Goal: Information Seeking & Learning: Find contact information

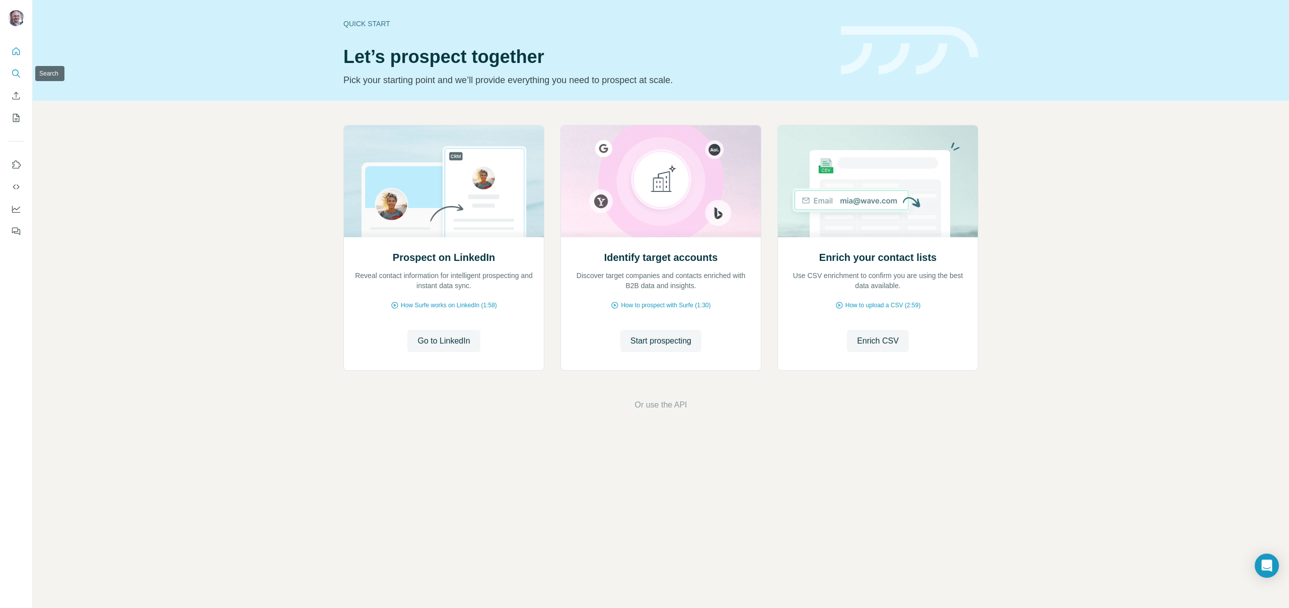
click at [21, 69] on icon "Search" at bounding box center [16, 74] width 10 height 10
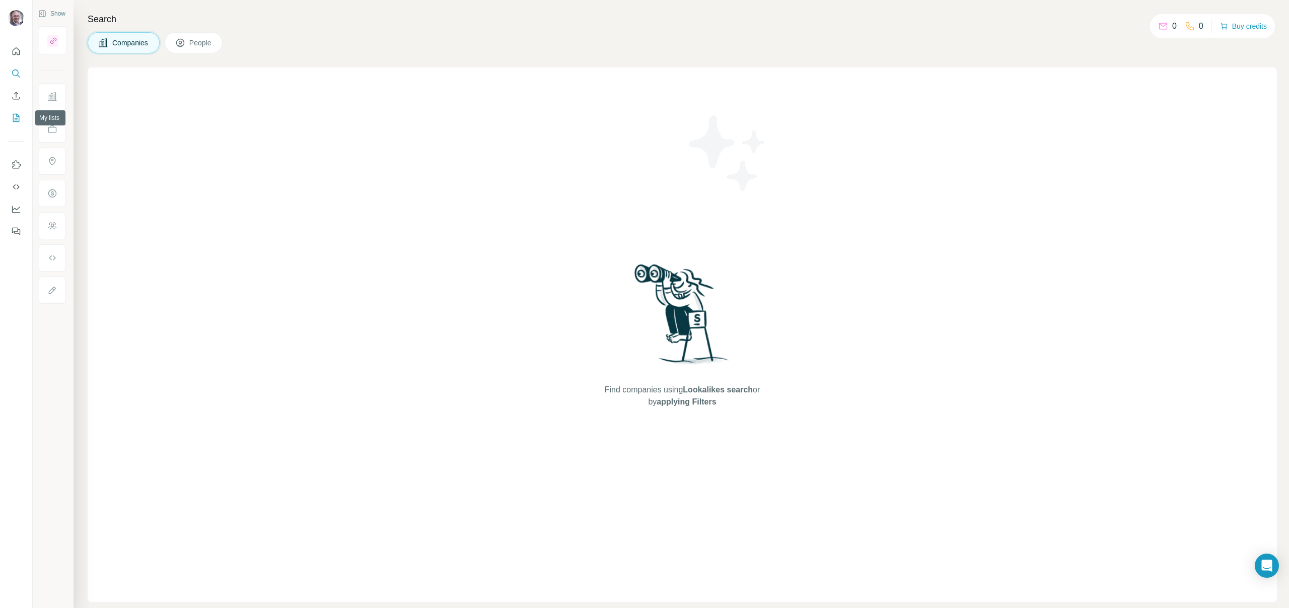
click at [21, 113] on icon "My lists" at bounding box center [16, 118] width 10 height 10
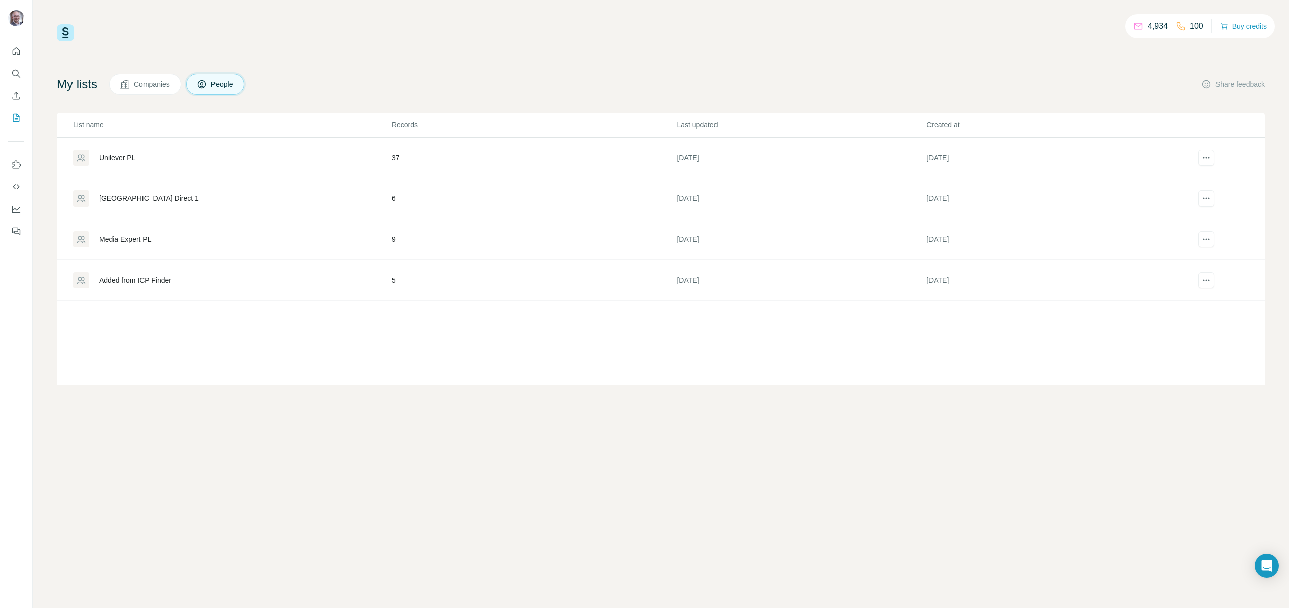
click at [176, 163] on div "Unilever PL" at bounding box center [232, 158] width 318 height 16
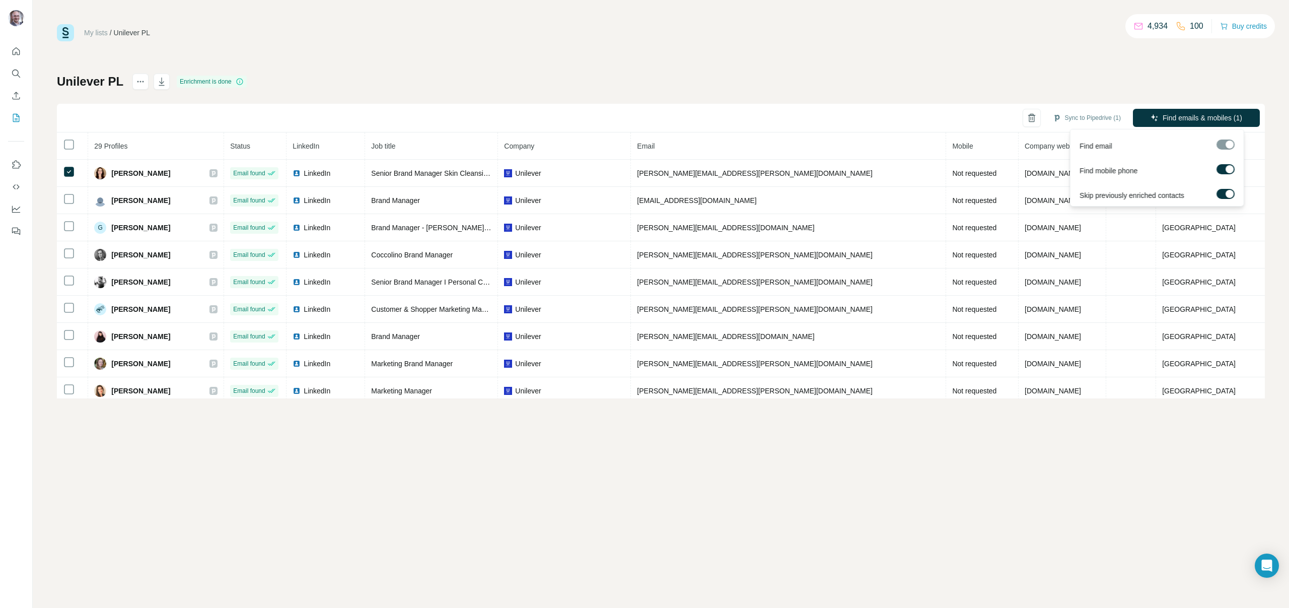
click at [1226, 145] on div at bounding box center [1226, 145] width 18 height 10
click at [17, 70] on icon "Search" at bounding box center [15, 73] width 7 height 7
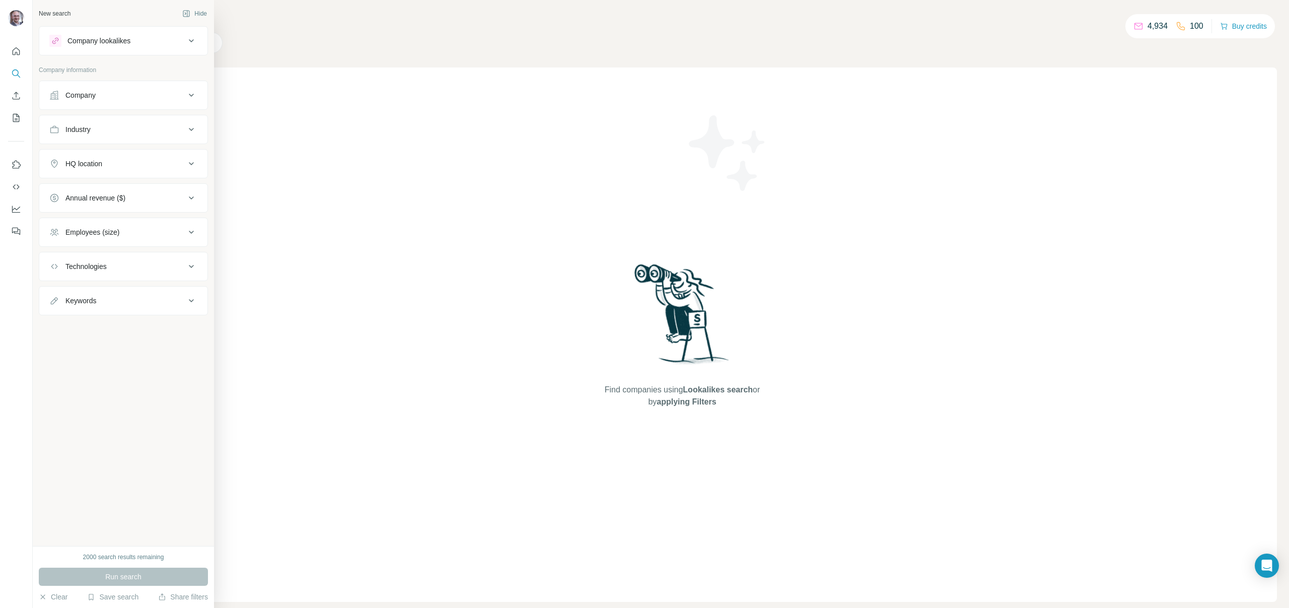
click at [76, 95] on div "Company" at bounding box center [80, 95] width 30 height 10
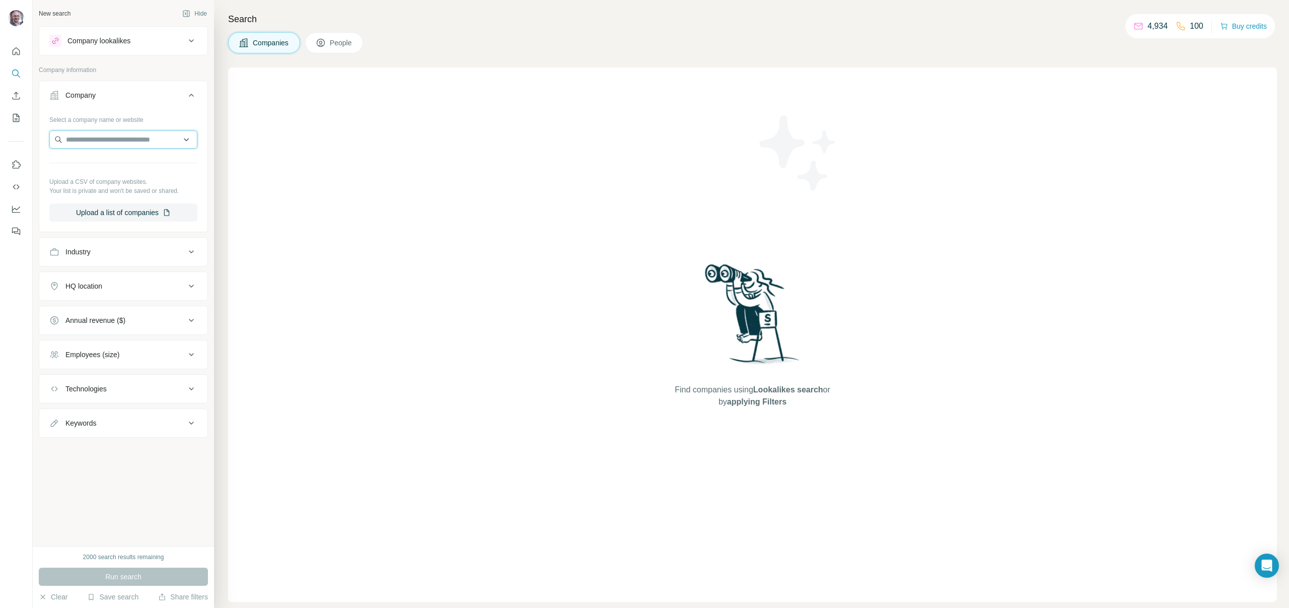
click at [97, 134] on input "text" at bounding box center [123, 139] width 148 height 18
type input "*********"
click at [115, 175] on p "[DOMAIN_NAME]" at bounding box center [107, 171] width 58 height 9
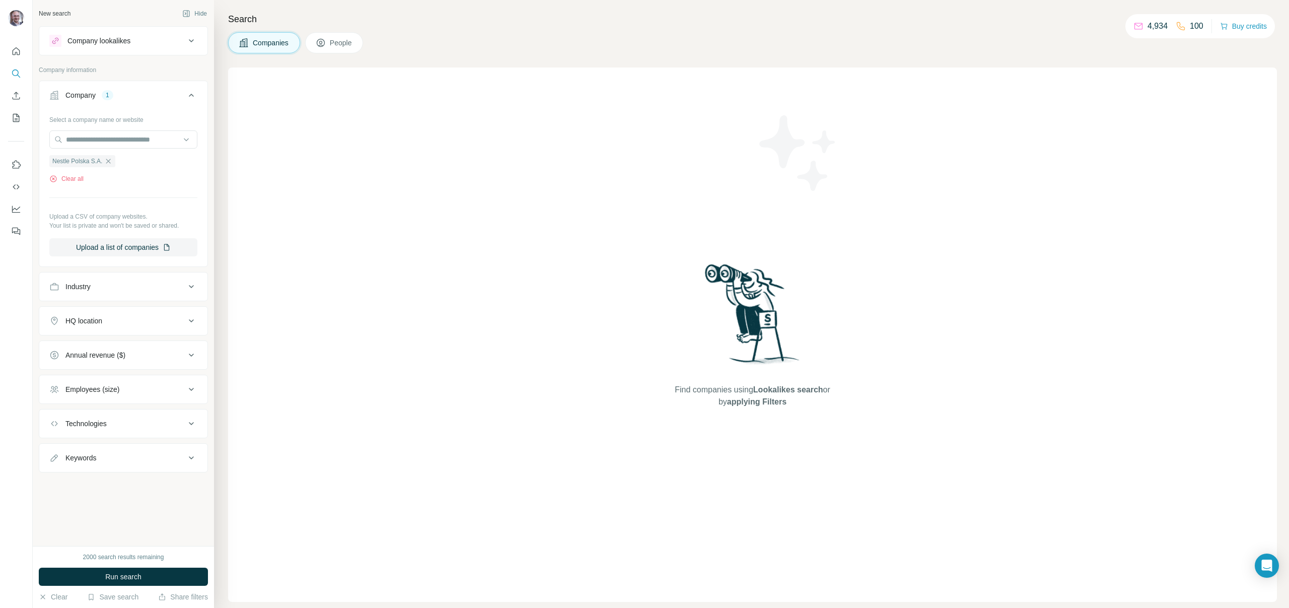
click at [343, 46] on span "People" at bounding box center [341, 43] width 23 height 10
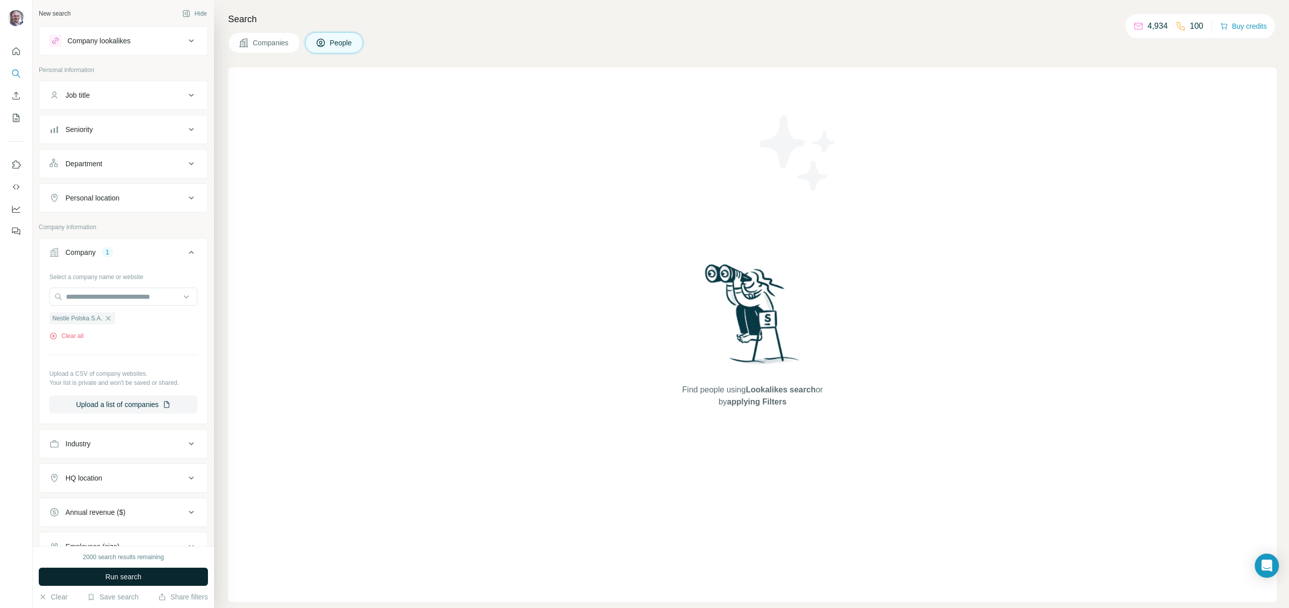
click at [138, 579] on span "Run search" at bounding box center [123, 577] width 36 height 10
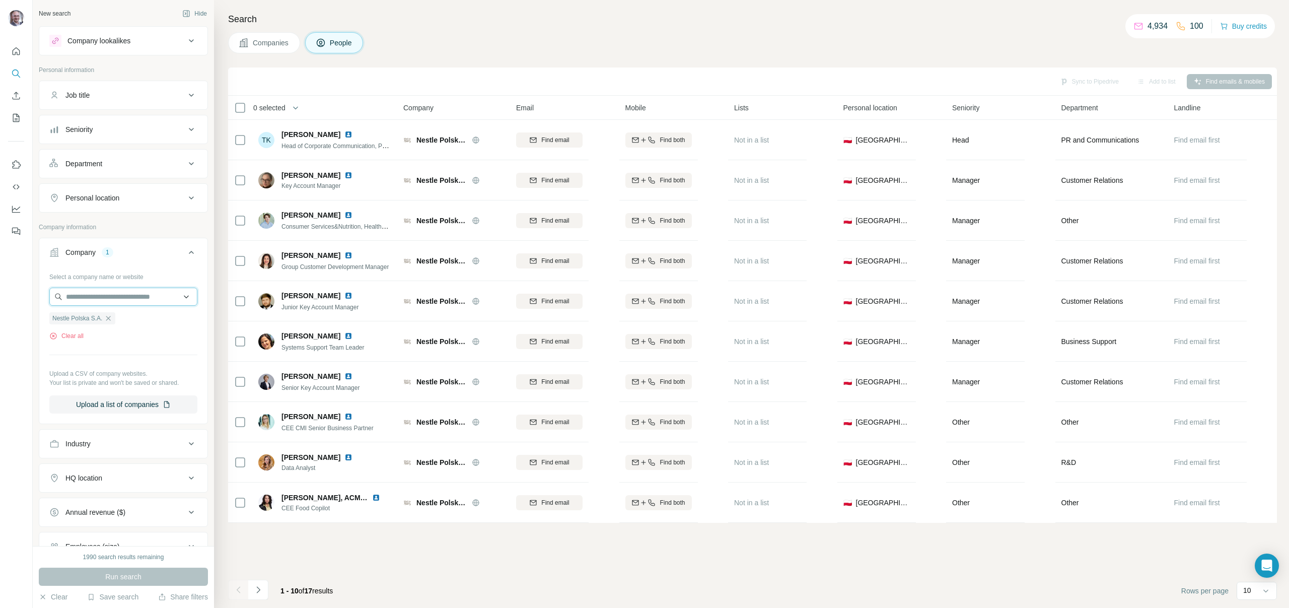
click at [114, 305] on input "text" at bounding box center [123, 297] width 148 height 18
type input "*"
click at [141, 223] on p "Company information" at bounding box center [123, 227] width 169 height 9
click at [155, 198] on div "Personal location" at bounding box center [117, 198] width 136 height 10
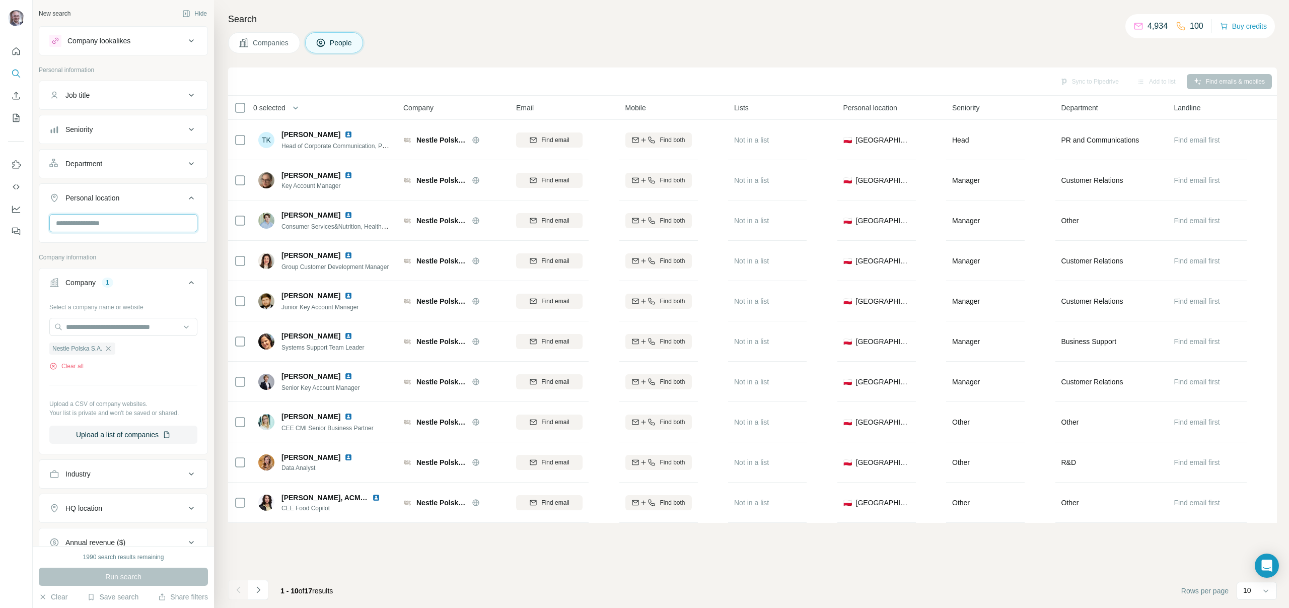
click at [149, 221] on input "text" at bounding box center [123, 223] width 148 height 18
type input "****"
click at [184, 246] on div "🇵🇱 [GEOGRAPHIC_DATA]" at bounding box center [119, 255] width 135 height 36
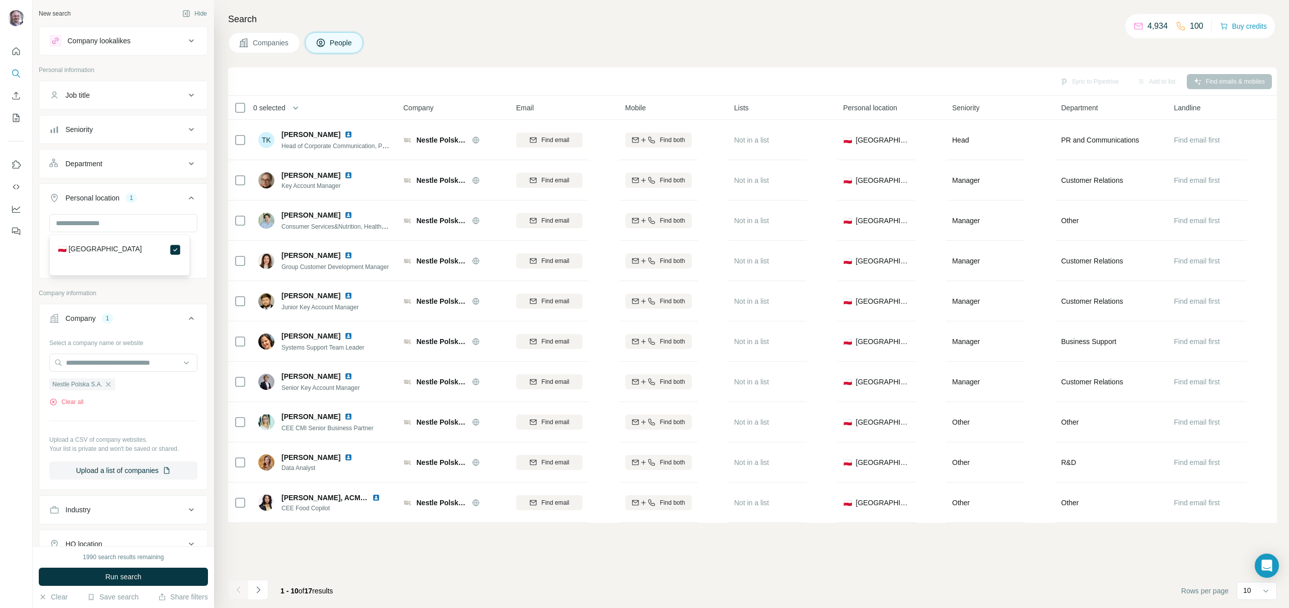
click at [204, 260] on div "New search Hide Company lookalikes Personal information Job title Seniority Dep…" at bounding box center [123, 273] width 181 height 546
click at [163, 166] on div "Department" at bounding box center [117, 164] width 136 height 10
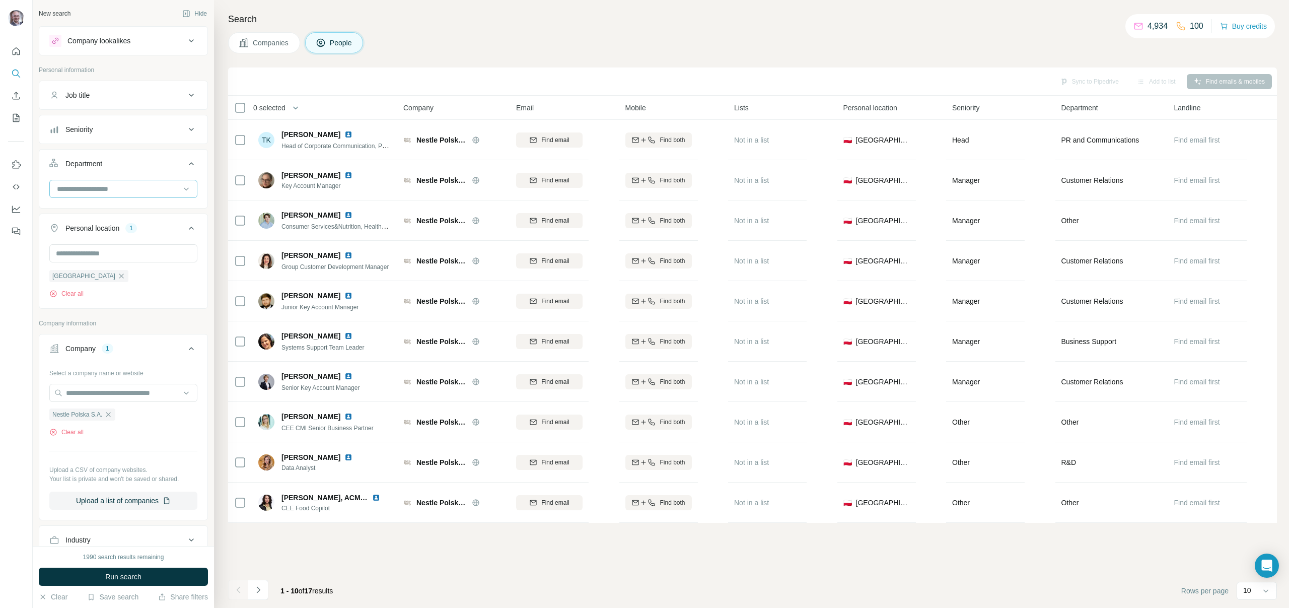
click at [152, 188] on input at bounding box center [118, 188] width 124 height 11
type input "*****"
click at [139, 210] on p "Marketing and Advertising" at bounding box center [98, 212] width 81 height 10
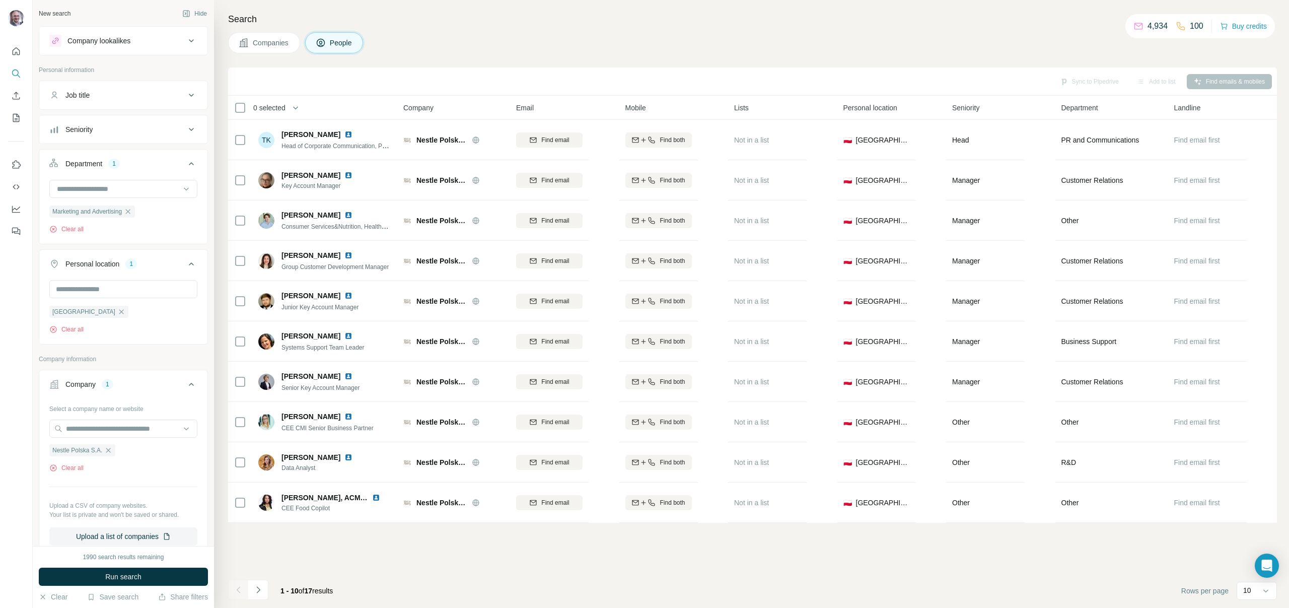
click at [148, 136] on button "Seniority" at bounding box center [123, 129] width 168 height 24
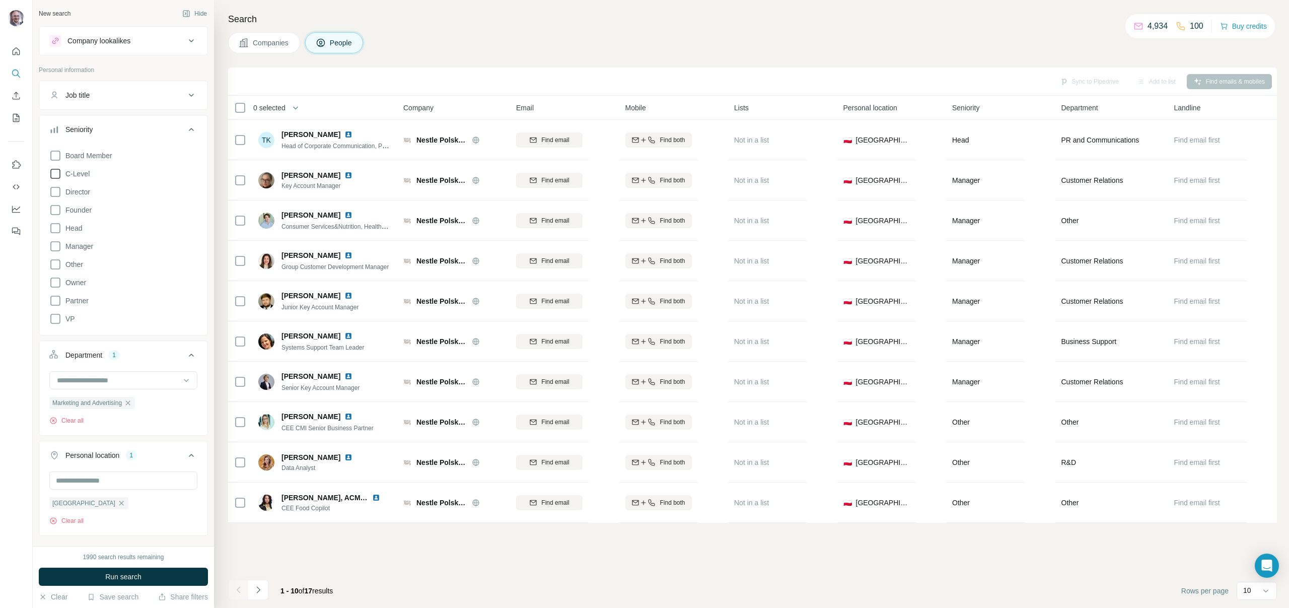
click at [82, 173] on span "C-Level" at bounding box center [75, 174] width 28 height 10
click at [82, 188] on span "Director" at bounding box center [75, 192] width 29 height 10
click at [75, 226] on span "Head" at bounding box center [71, 228] width 21 height 10
drag, startPoint x: 119, startPoint y: 582, endPoint x: 121, endPoint y: 577, distance: 5.7
click at [119, 582] on button "Run search" at bounding box center [123, 577] width 169 height 18
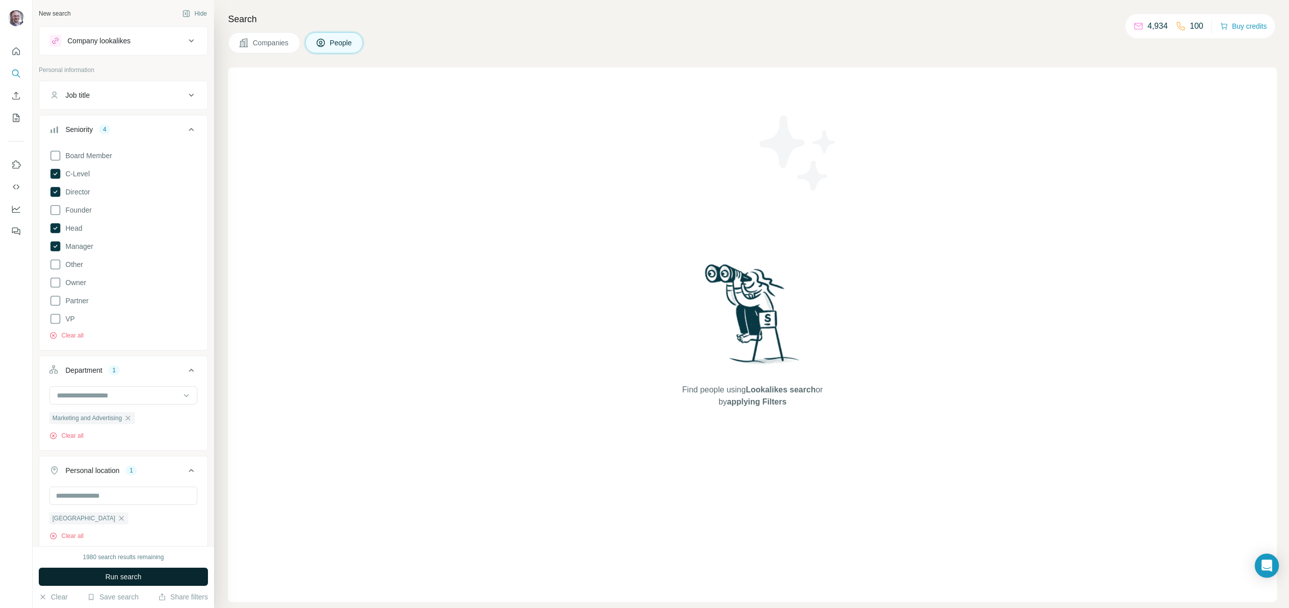
click at [143, 570] on button "Run search" at bounding box center [123, 577] width 169 height 18
click at [73, 265] on span "Other" at bounding box center [72, 264] width 22 height 10
click at [176, 579] on button "Run search" at bounding box center [123, 577] width 169 height 18
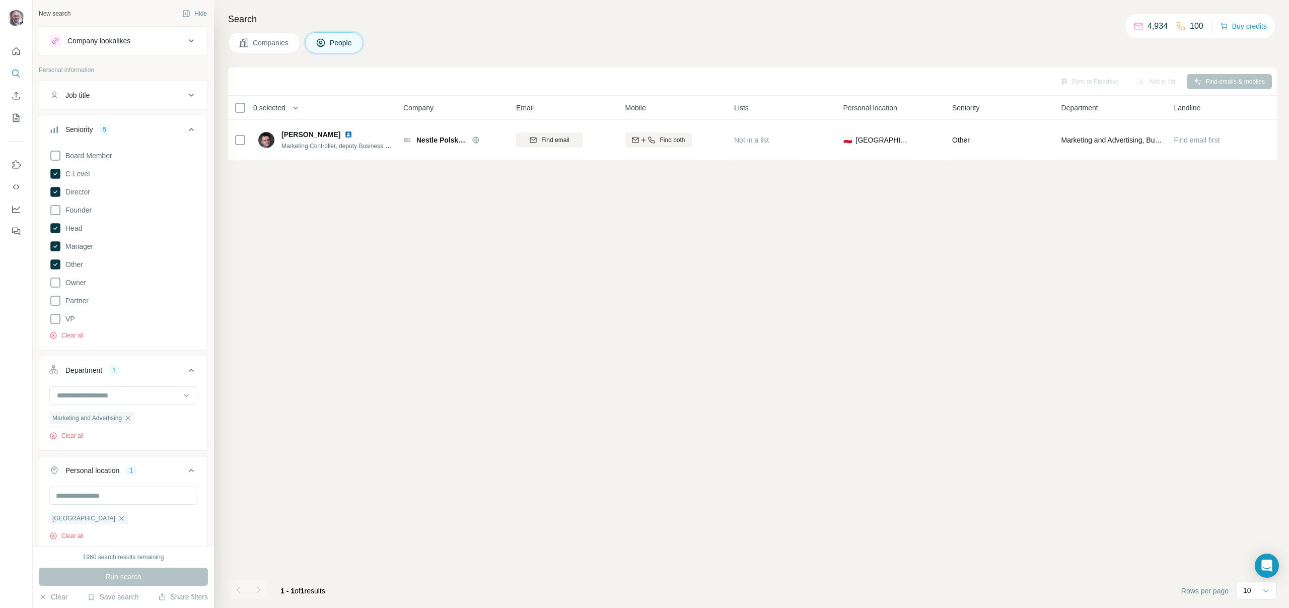
click at [67, 257] on div "Board Member C-Level Director Founder Head Manager Other Owner Partner VP Clear…" at bounding box center [123, 243] width 148 height 194
click at [67, 258] on div "Board Member C-Level Director Founder Head Manager Other Owner Partner VP Clear…" at bounding box center [123, 243] width 148 height 194
click at [73, 229] on span "Head" at bounding box center [71, 228] width 21 height 10
click at [81, 193] on span "Director" at bounding box center [75, 192] width 29 height 10
click at [84, 175] on span "C-Level" at bounding box center [75, 174] width 28 height 10
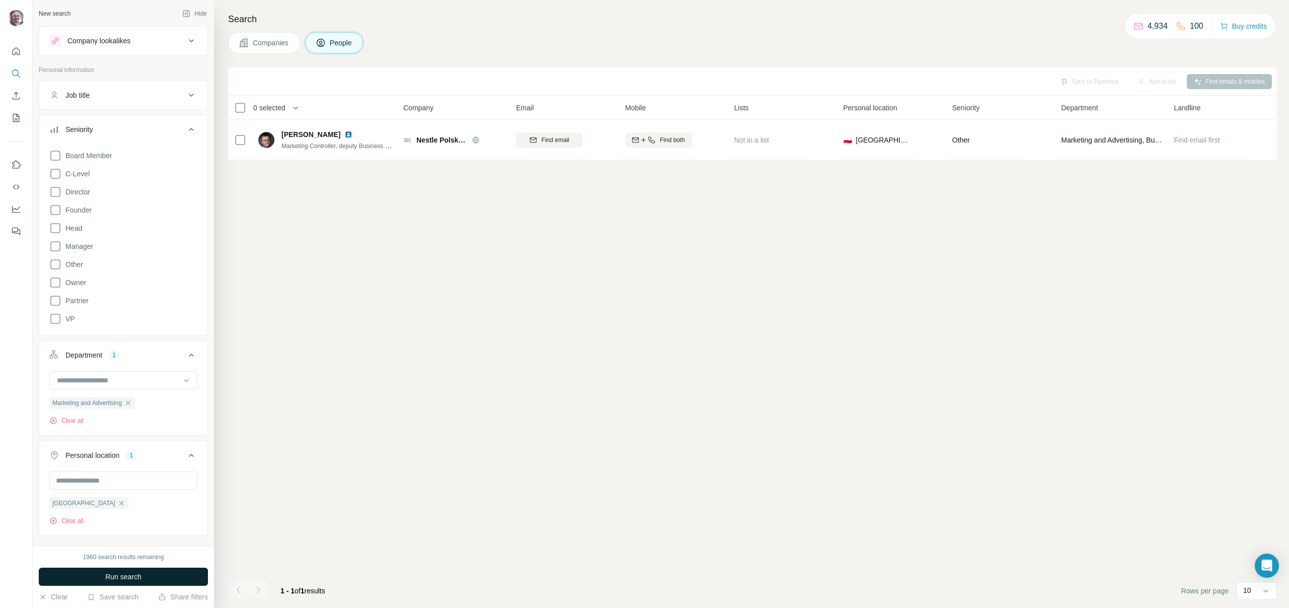
click at [129, 575] on span "Run search" at bounding box center [123, 577] width 36 height 10
click at [132, 403] on icon "button" at bounding box center [128, 403] width 8 height 8
click at [147, 578] on button "Run search" at bounding box center [123, 577] width 169 height 18
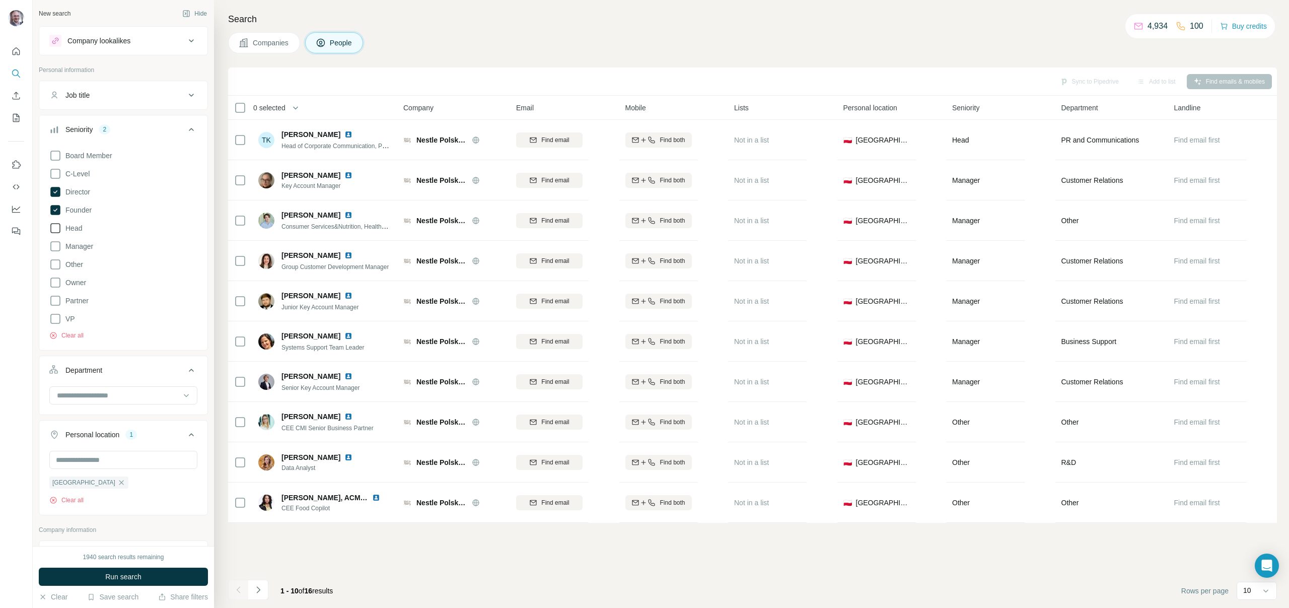
click at [78, 226] on span "Head" at bounding box center [71, 228] width 21 height 10
click at [76, 203] on div "Board Member C-Level Director Founder Head Manager Other Owner Partner VP Clear…" at bounding box center [123, 243] width 148 height 194
click at [78, 207] on span "Founder" at bounding box center [76, 210] width 30 height 10
click at [86, 248] on span "Manager" at bounding box center [77, 246] width 32 height 10
click at [164, 573] on button "Run search" at bounding box center [123, 577] width 169 height 18
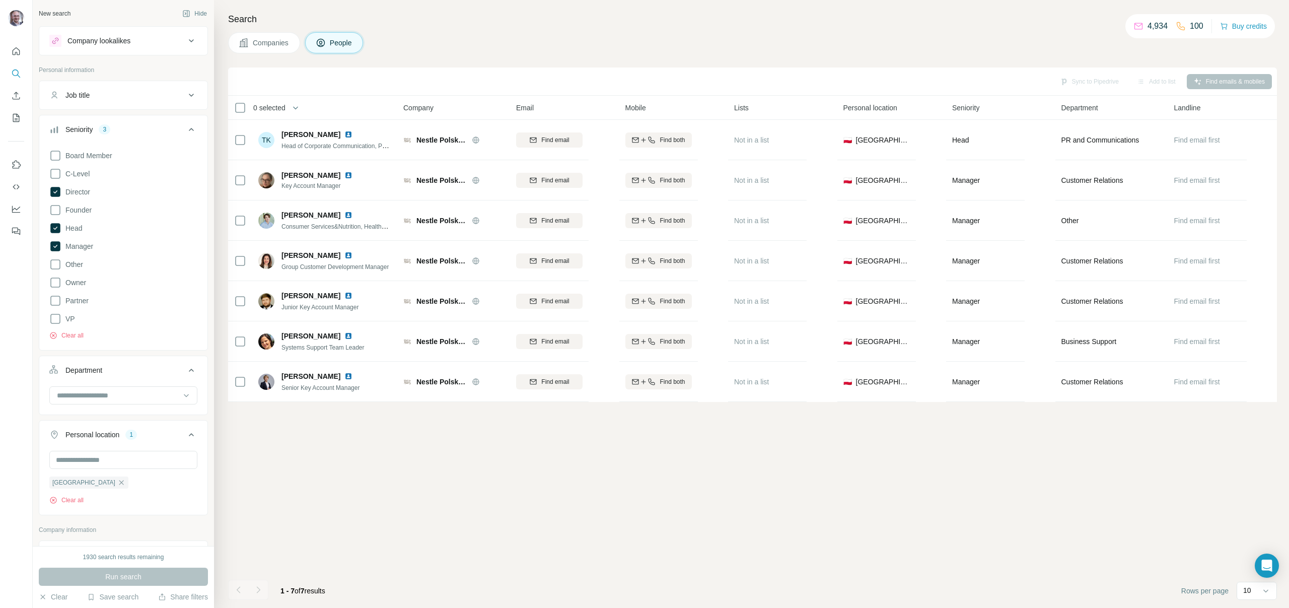
scroll to position [108, 0]
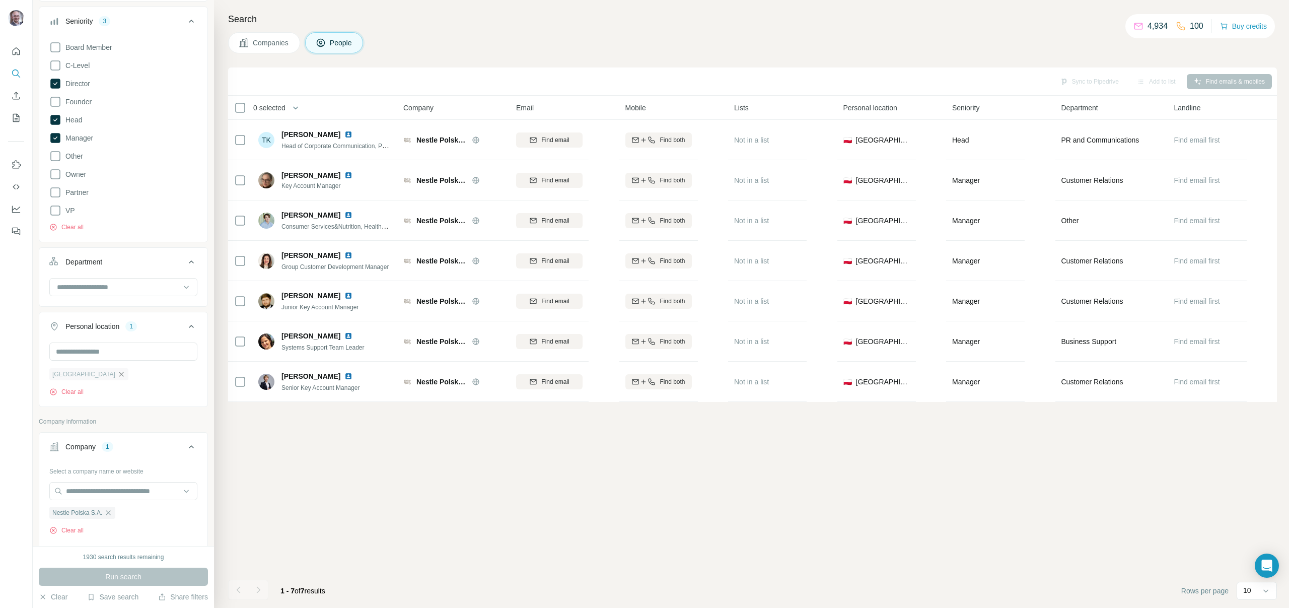
click at [119, 374] on icon "button" at bounding box center [121, 374] width 5 height 5
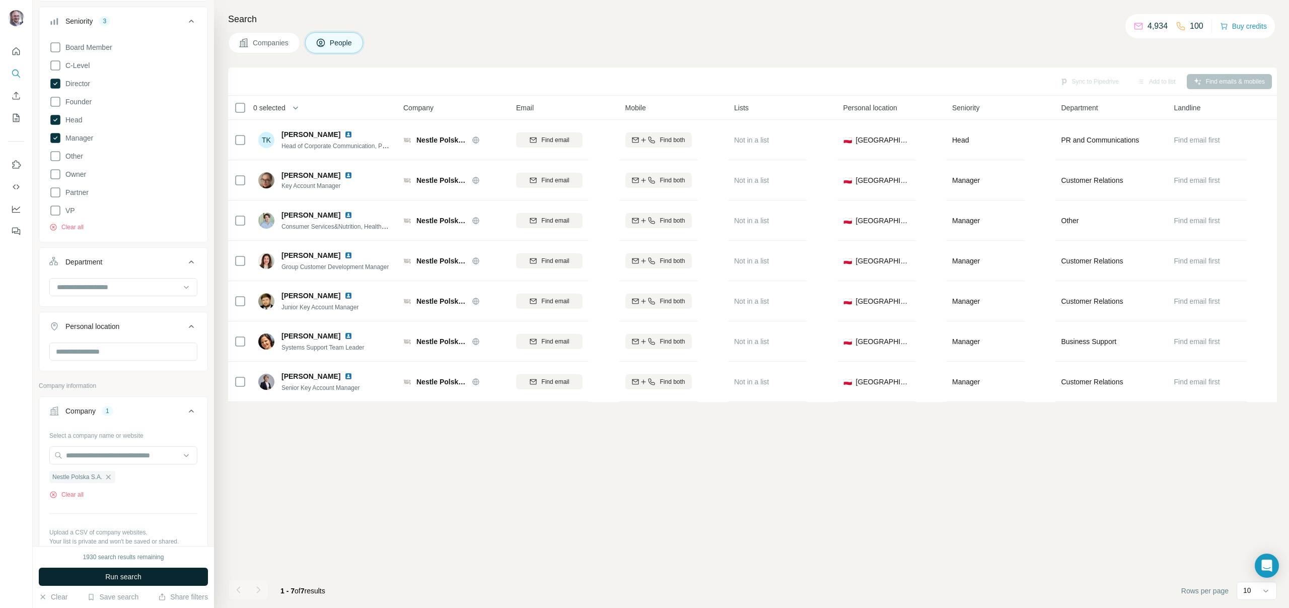
click at [163, 572] on button "Run search" at bounding box center [123, 577] width 169 height 18
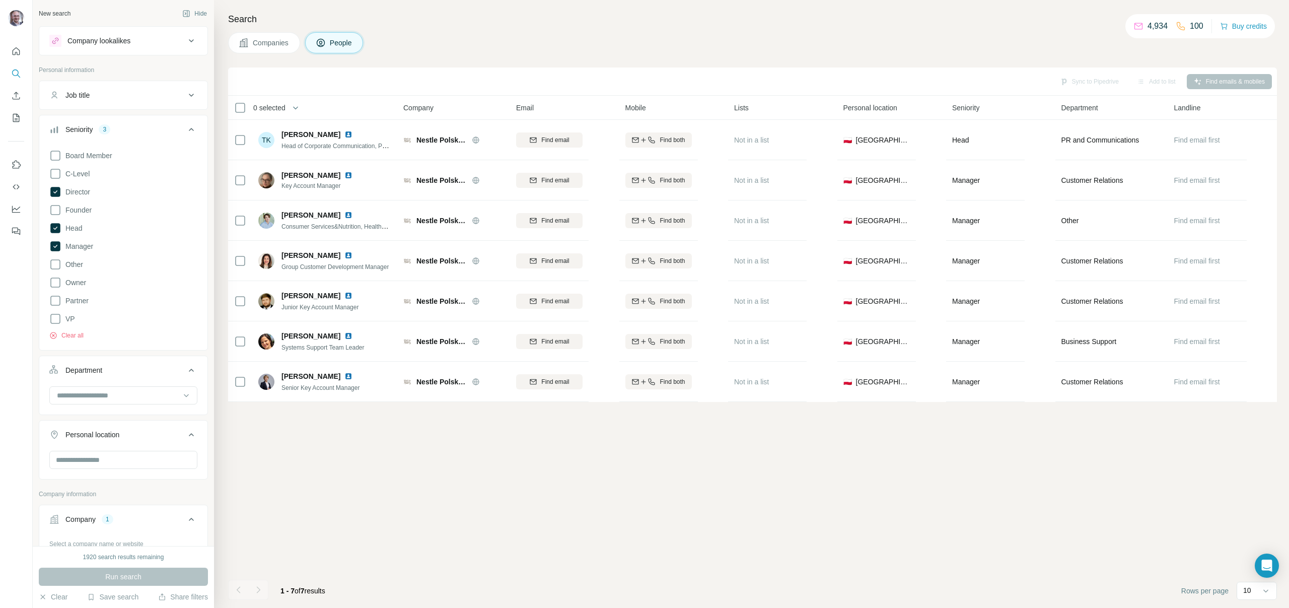
scroll to position [106, 0]
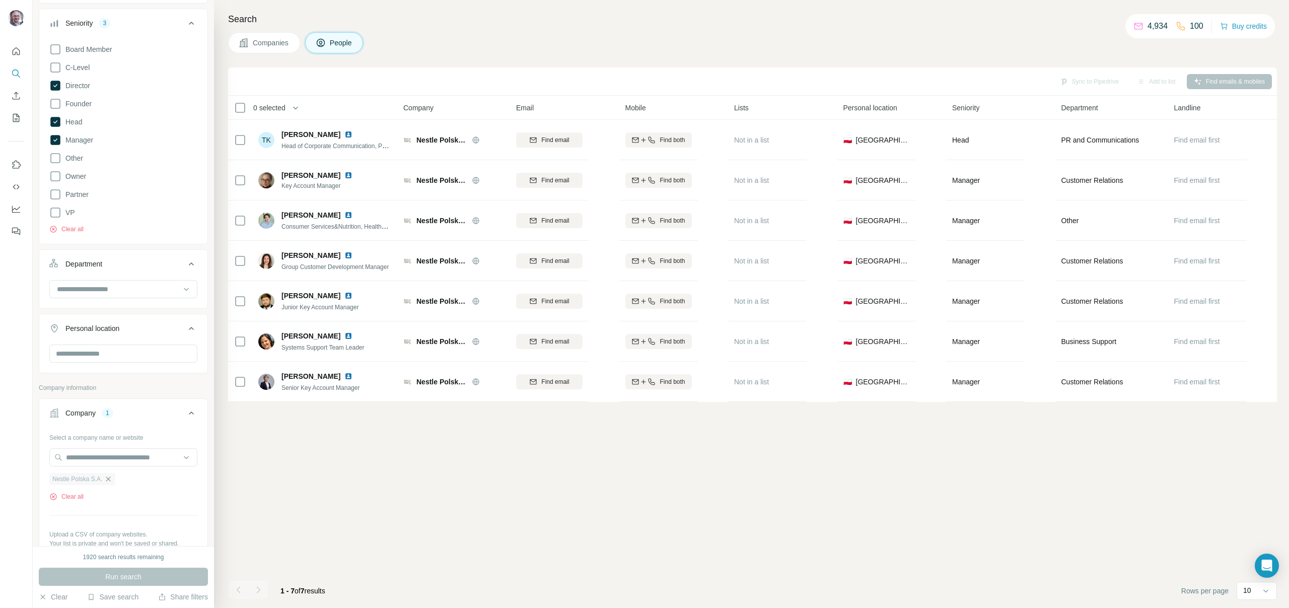
click at [112, 478] on icon "button" at bounding box center [108, 479] width 8 height 8
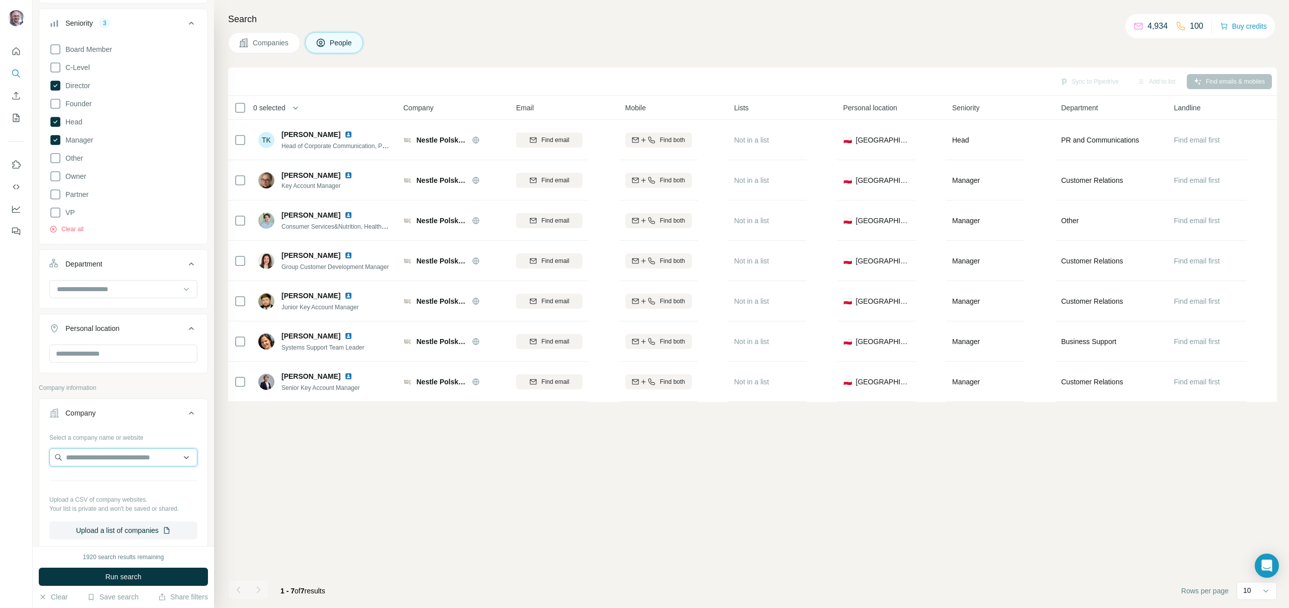
click at [111, 461] on input "text" at bounding box center [123, 457] width 148 height 18
type input "**********"
click at [130, 488] on div "[DOMAIN_NAME] [DOMAIN_NAME]" at bounding box center [119, 484] width 135 height 27
click at [162, 580] on button "Run search" at bounding box center [123, 577] width 169 height 18
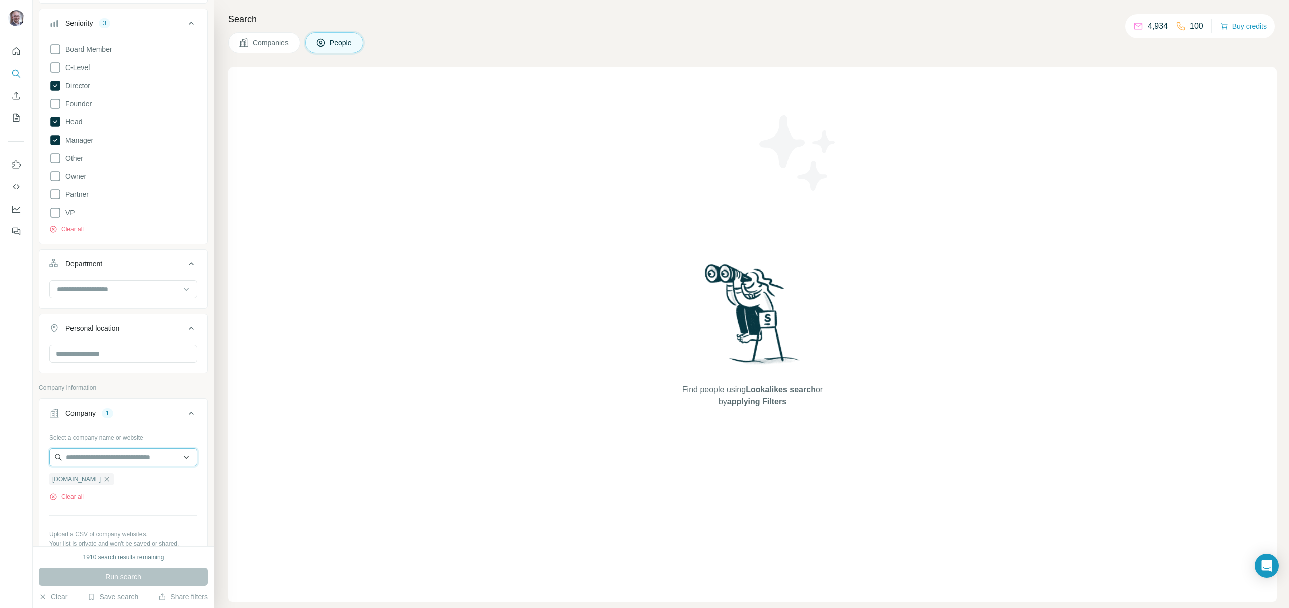
click at [106, 459] on input "text" at bounding box center [123, 457] width 148 height 18
click at [124, 519] on div "Select a company name or website [DOMAIN_NAME] Clear all Upload a CSV of compan…" at bounding box center [123, 501] width 148 height 145
click at [103, 481] on icon "button" at bounding box center [107, 479] width 8 height 8
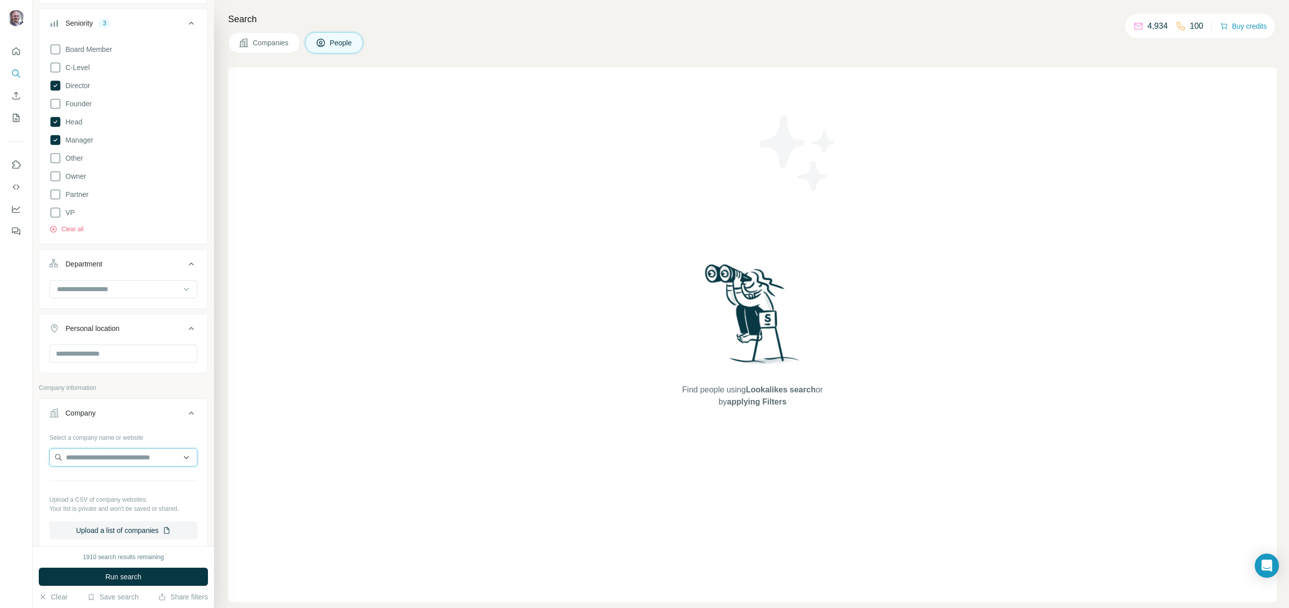
click at [92, 463] on input "text" at bounding box center [123, 457] width 148 height 18
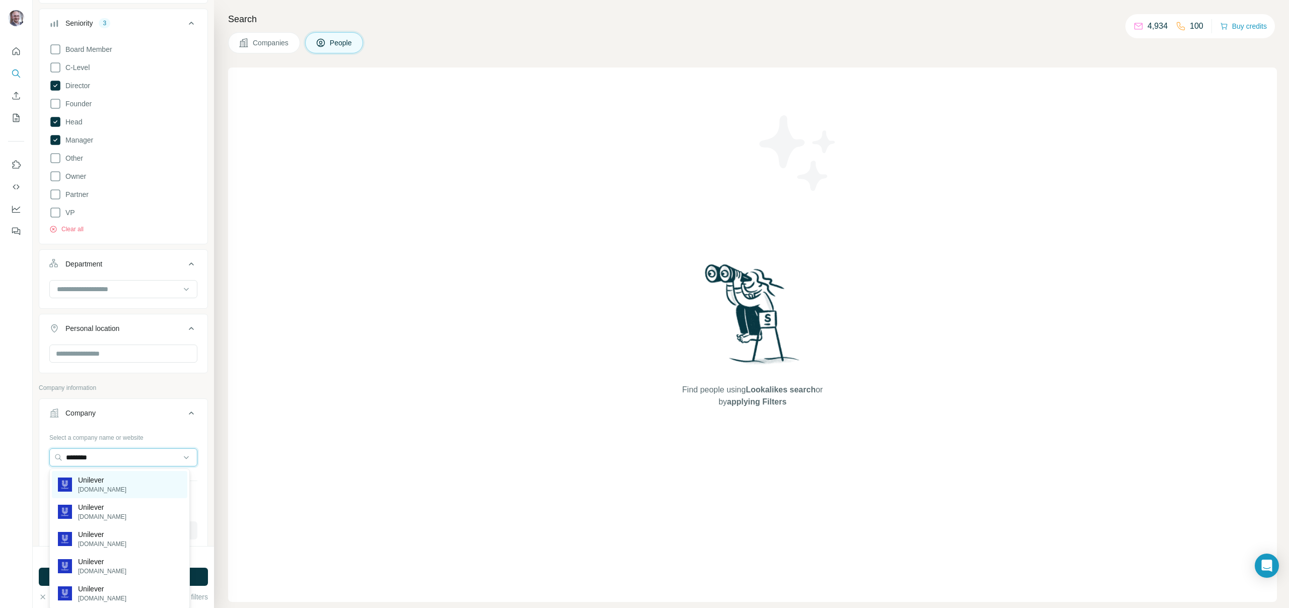
type input "********"
click at [107, 485] on p "[DOMAIN_NAME]" at bounding box center [102, 489] width 48 height 9
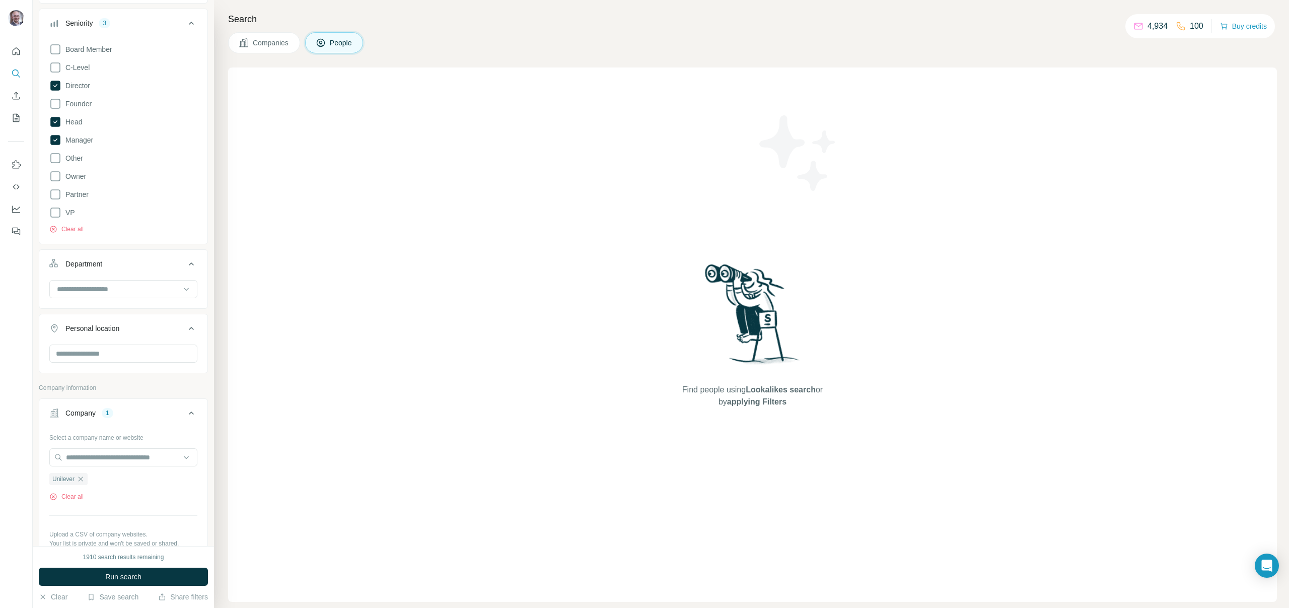
click at [158, 567] on div "1910 search results remaining Run search Clear Save search Share filters" at bounding box center [123, 577] width 181 height 62
click at [161, 571] on button "Run search" at bounding box center [123, 577] width 169 height 18
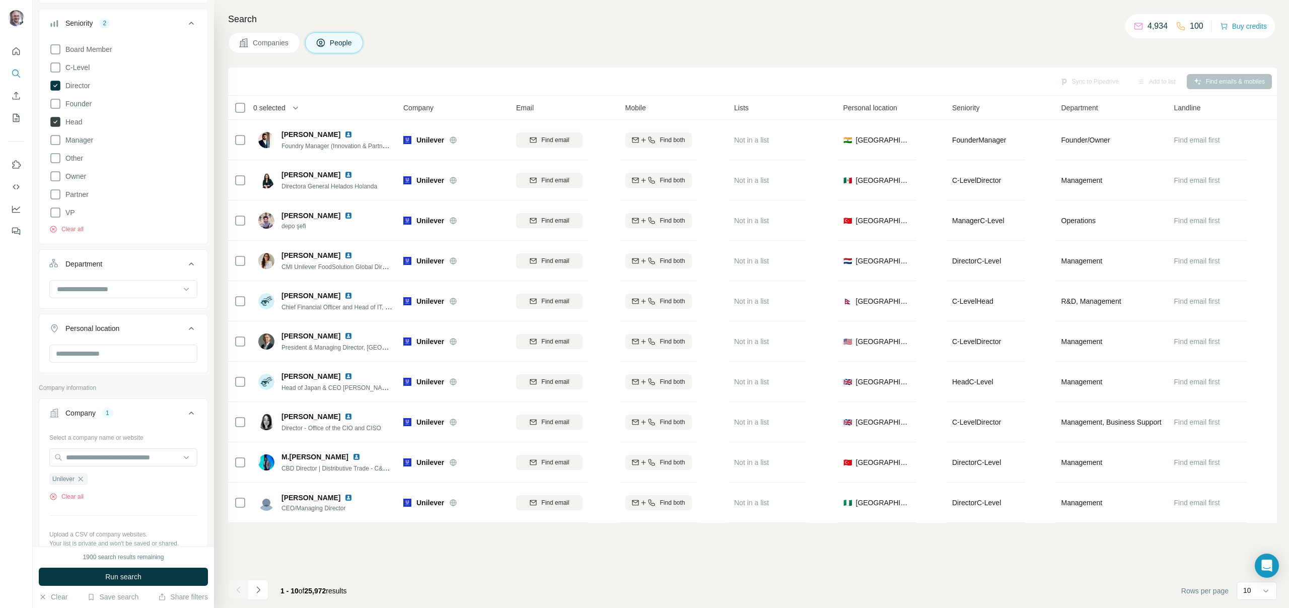
click at [72, 125] on span "Head" at bounding box center [71, 122] width 21 height 10
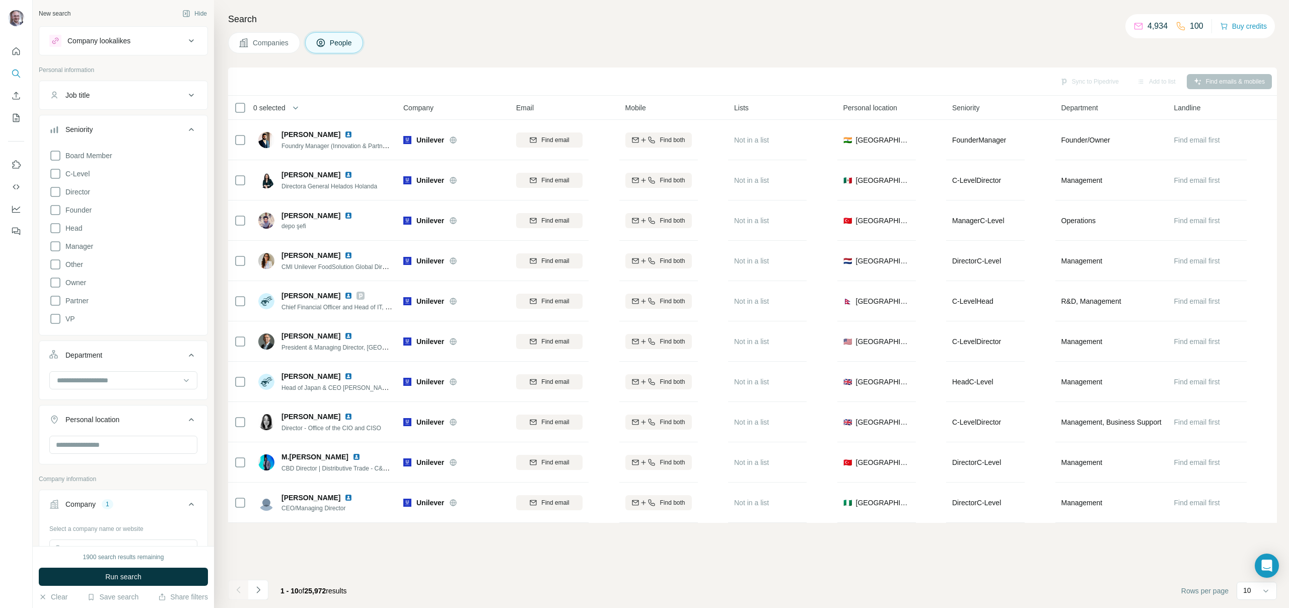
click at [137, 369] on button "Department" at bounding box center [123, 357] width 168 height 28
click at [147, 367] on div "Department" at bounding box center [123, 354] width 169 height 29
click at [148, 362] on button "Department" at bounding box center [123, 355] width 168 height 24
click at [145, 376] on input at bounding box center [118, 380] width 124 height 11
type input "*****"
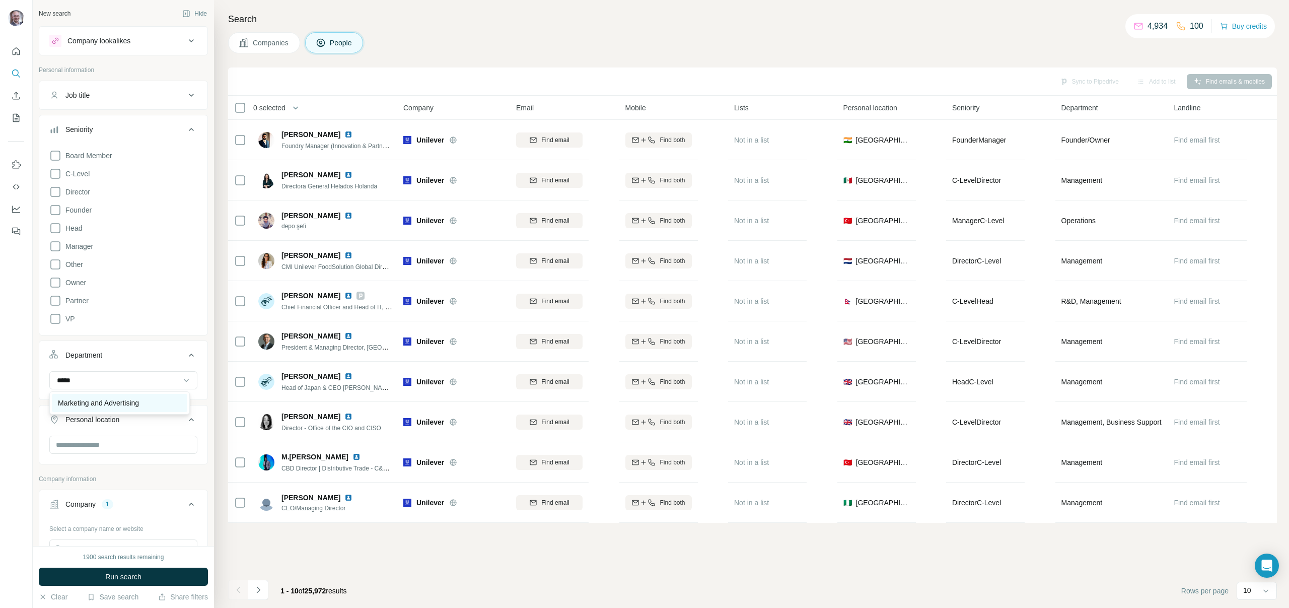
click at [139, 398] on p "Marketing and Advertising" at bounding box center [98, 403] width 81 height 10
click at [160, 577] on button "Run search" at bounding box center [123, 577] width 169 height 18
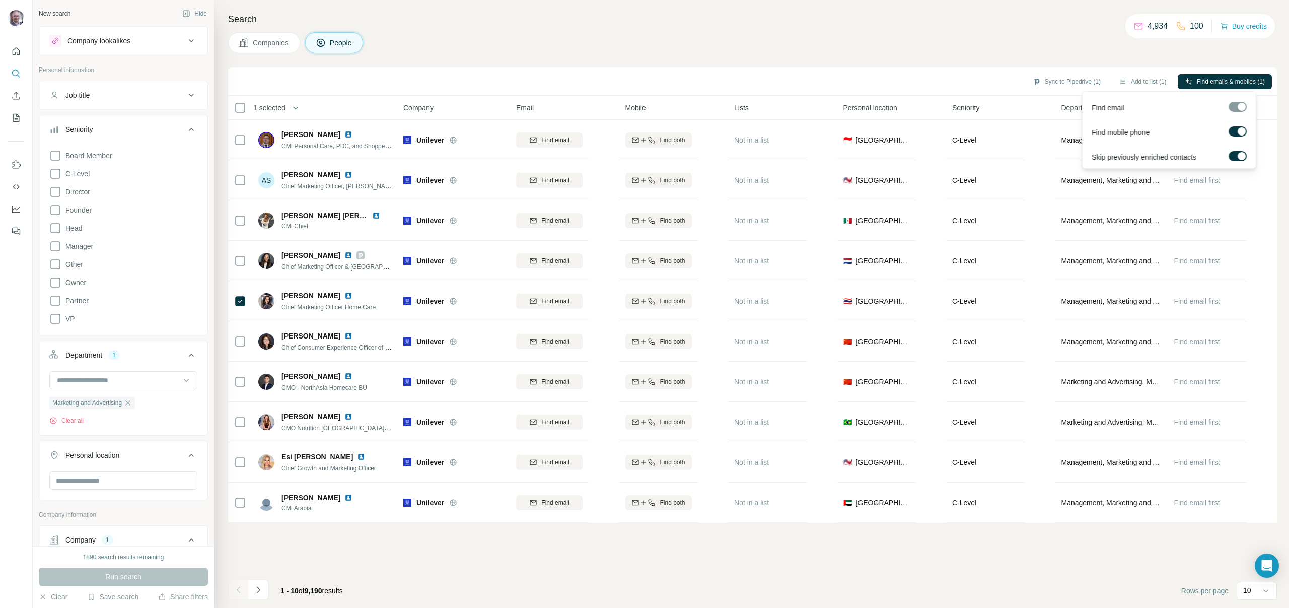
click at [1238, 103] on div at bounding box center [1238, 107] width 18 height 10
click at [1222, 79] on span "Find emails & mobiles (1)" at bounding box center [1231, 81] width 68 height 9
click at [477, 555] on div "Sync to Pipedrive (1) Add to list (1) Find emails & mobiles (1) 1 selected Peop…" at bounding box center [752, 337] width 1049 height 540
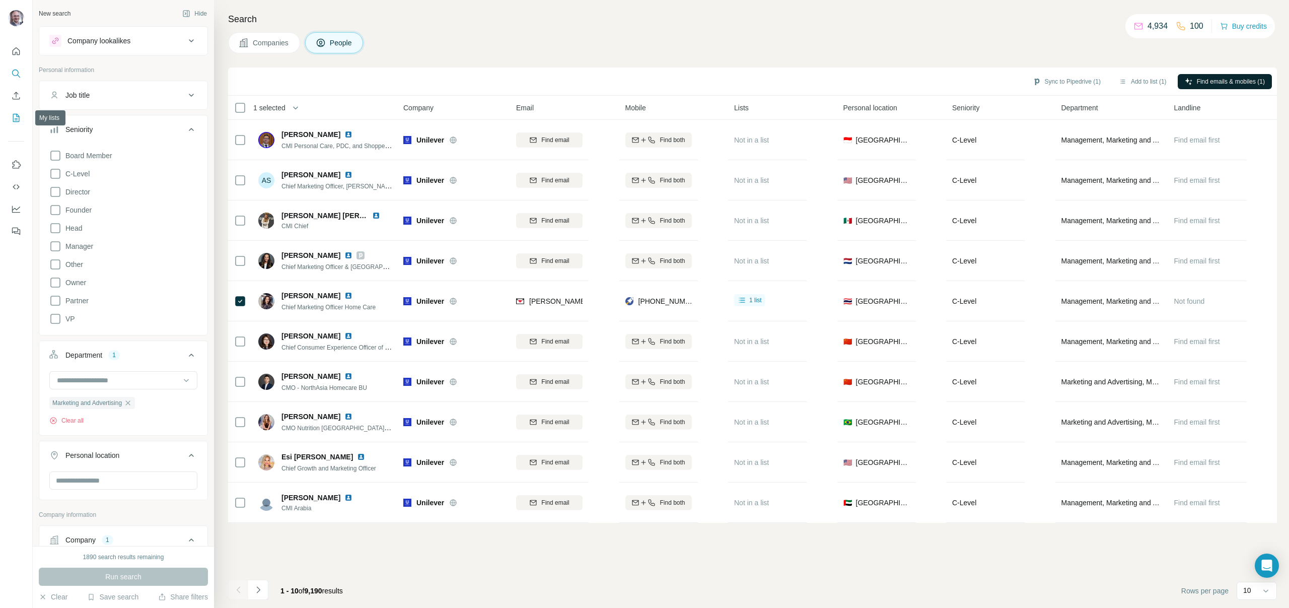
click at [15, 124] on button "My lists" at bounding box center [16, 118] width 16 height 18
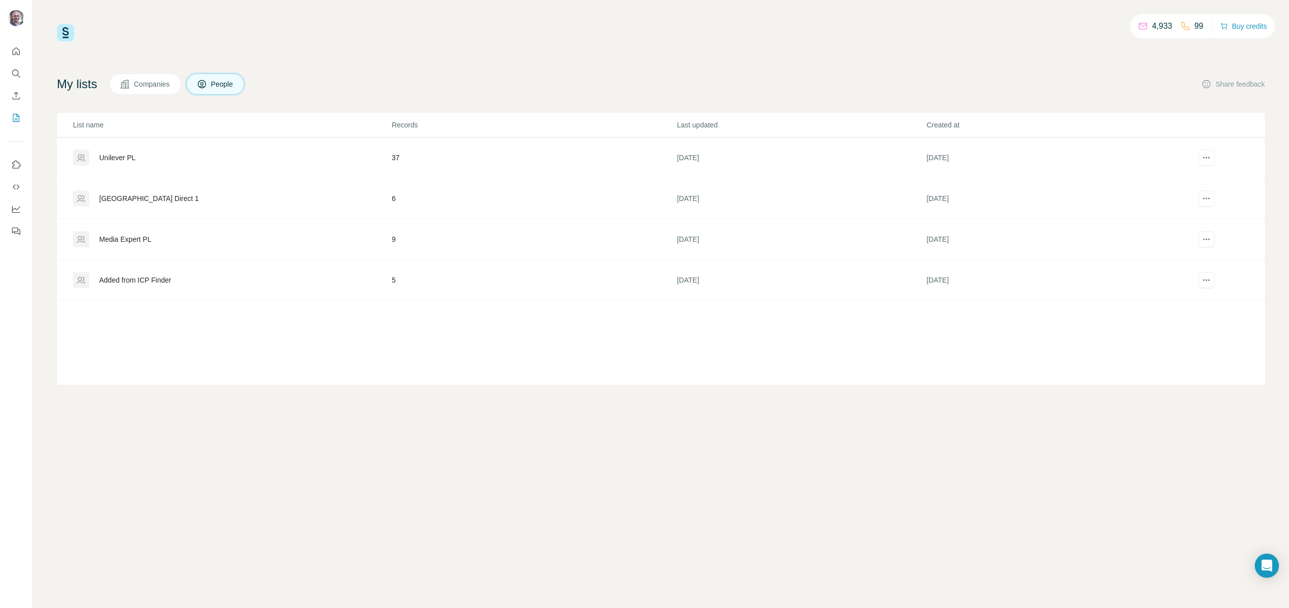
click at [134, 157] on div "Unilever PL" at bounding box center [117, 158] width 36 height 10
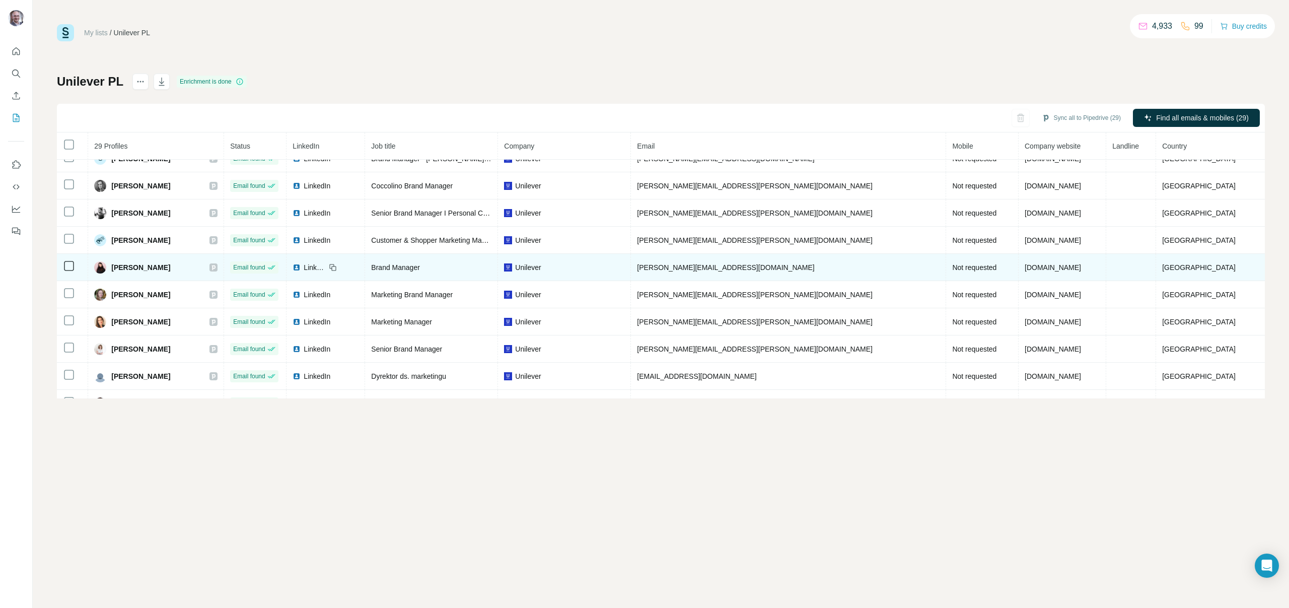
scroll to position [110, 0]
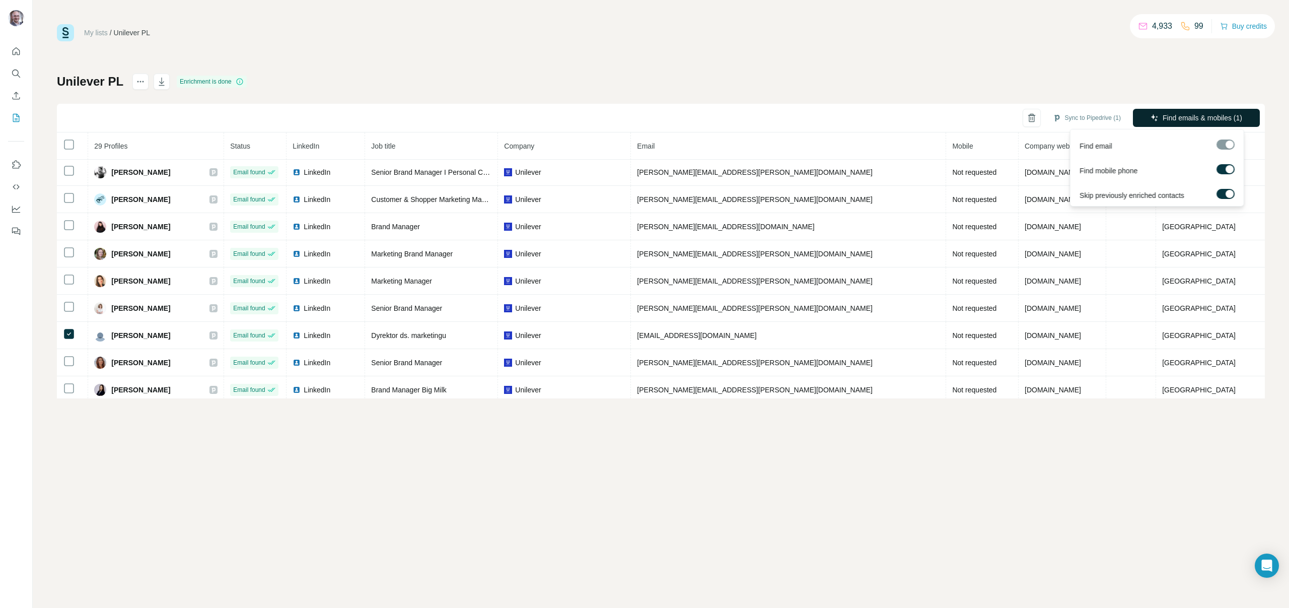
click at [1205, 120] on span "Find emails & mobiles (1)" at bounding box center [1203, 118] width 80 height 10
